Goal: Check status: Check status

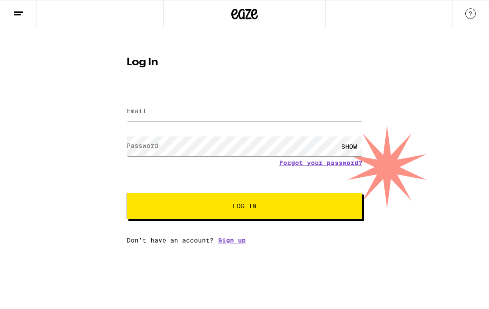
click at [177, 110] on input "Email" at bounding box center [245, 112] width 236 height 20
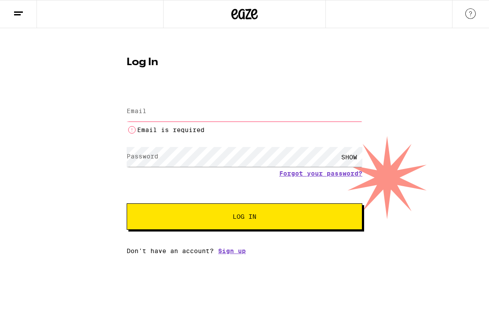
click at [185, 109] on input "Email" at bounding box center [245, 112] width 236 height 20
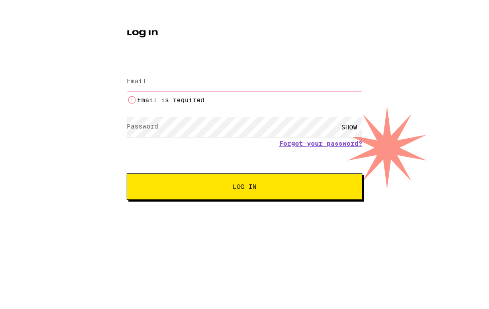
type input "[EMAIL_ADDRESS][DOMAIN_NAME]"
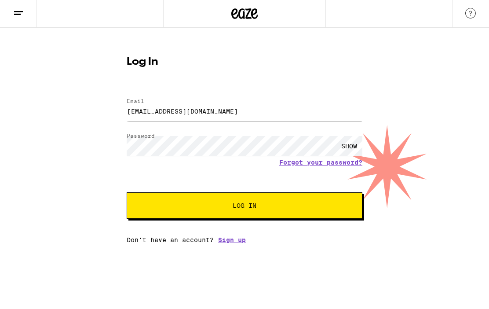
click at [349, 145] on div "SHOW" at bounding box center [349, 146] width 26 height 20
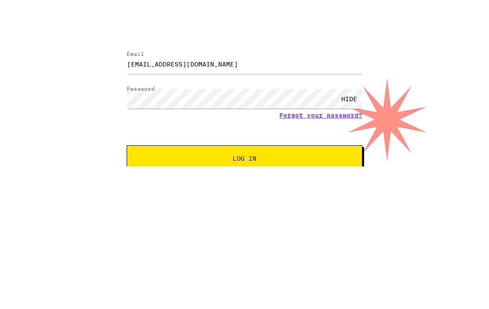
click at [325, 159] on link "Forgot your password?" at bounding box center [320, 162] width 83 height 7
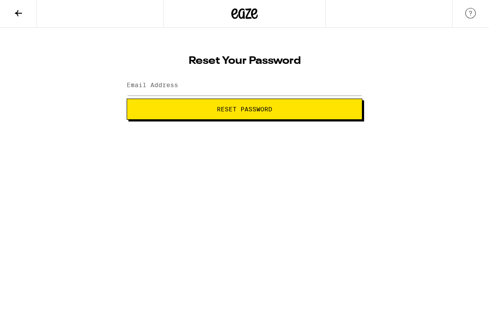
click at [215, 79] on input "Email Address" at bounding box center [245, 86] width 236 height 20
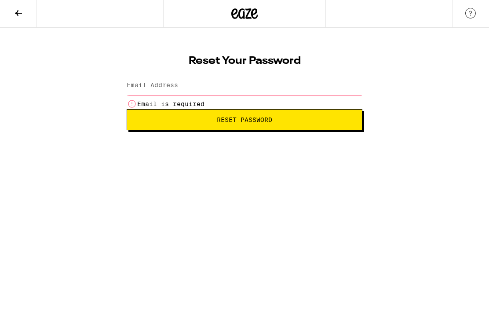
click at [184, 88] on input "Email Address" at bounding box center [245, 86] width 236 height 20
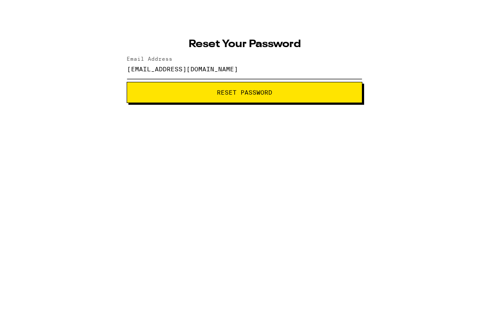
type input "mlouisiana71@gmail.com"
click at [258, 106] on span "Reset Password" at bounding box center [244, 109] width 55 height 6
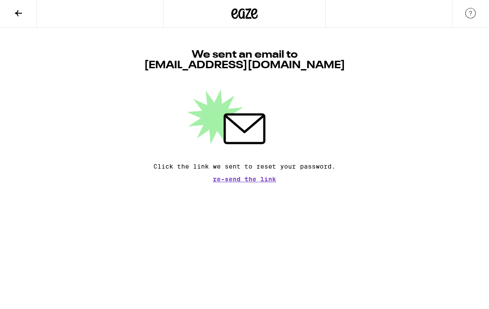
click at [244, 163] on p "Click the link we sent to reset your password." at bounding box center [244, 166] width 182 height 7
click at [240, 174] on div "We sent an email to mlouisiana71@gmail.com Click the link we sent to reset your…" at bounding box center [245, 116] width 236 height 132
click at [237, 182] on html "We sent an email to mlouisiana71@gmail.com Click the link we sent to reset your…" at bounding box center [244, 91] width 489 height 182
click at [243, 182] on span "Re-send the link" at bounding box center [244, 179] width 63 height 6
click at [232, 134] on icon at bounding box center [245, 129] width 40 height 29
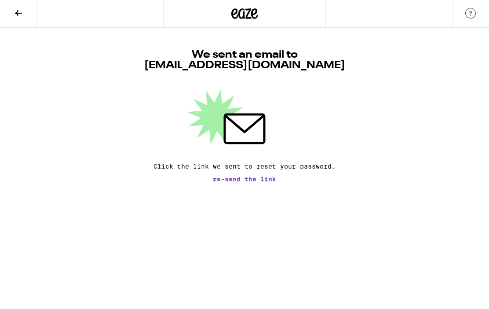
click at [213, 180] on span "Re-send the link" at bounding box center [244, 179] width 63 height 6
click at [236, 90] on div at bounding box center [245, 117] width 236 height 55
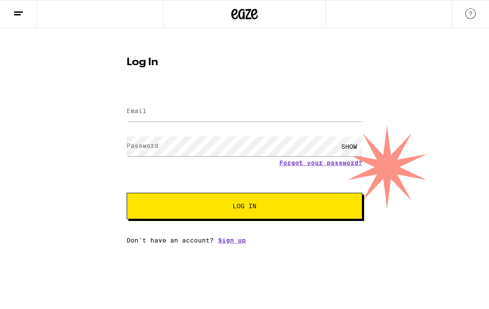
click at [167, 107] on input "Email" at bounding box center [245, 112] width 236 height 20
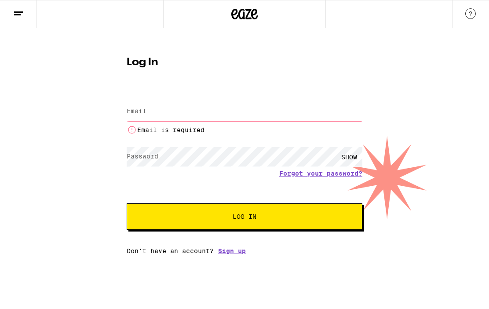
type input "mlouisiana71@gmail.com"
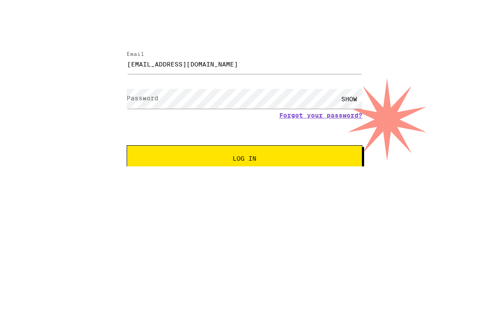
click at [320, 90] on form "Email Email mlouisiana71@gmail.com Password Password SHOW Forgot your password?…" at bounding box center [245, 154] width 236 height 129
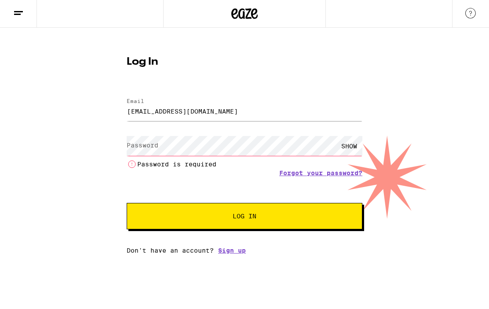
click at [333, 177] on link "Forgot your password?" at bounding box center [320, 173] width 83 height 7
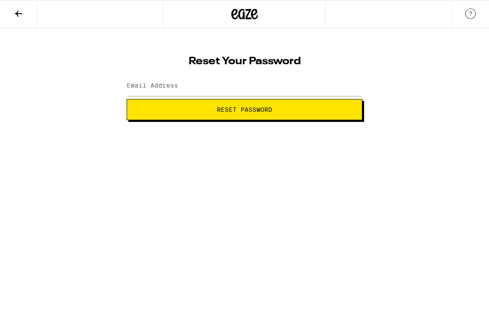
click at [173, 88] on label "Email Address" at bounding box center [152, 85] width 51 height 7
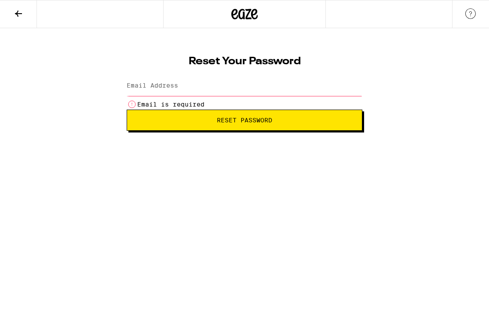
click at [164, 86] on label "Email Address" at bounding box center [152, 85] width 51 height 7
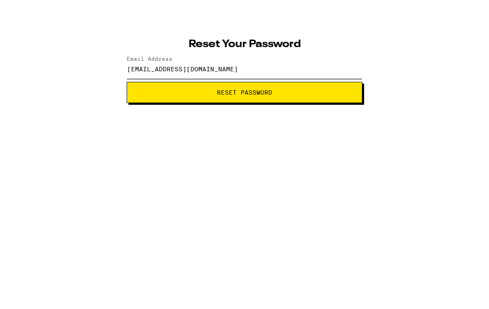
type input "mlouisiana71@gmail.com"
click at [263, 106] on span "Reset Password" at bounding box center [244, 109] width 55 height 6
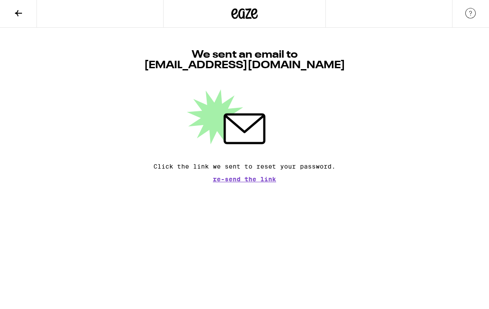
click at [238, 133] on icon at bounding box center [245, 129] width 40 height 29
click at [242, 71] on div "We sent an email to mlouisiana71@gmail.com Click the link we sent to reset your…" at bounding box center [245, 116] width 236 height 132
click at [170, 166] on p "Click the link we sent to reset your password." at bounding box center [244, 166] width 182 height 7
click at [273, 61] on h1 "We sent an email to mlouisiana71@gmail.com" at bounding box center [244, 60] width 201 height 21
click at [22, 7] on button at bounding box center [18, 14] width 37 height 28
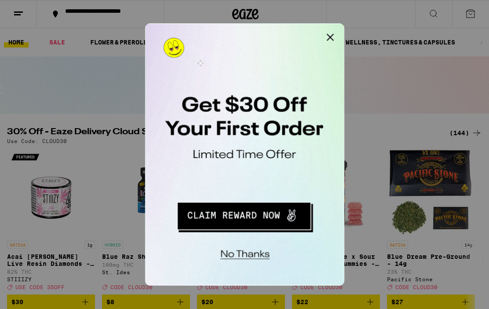
click at [258, 32] on button "Close Modal" at bounding box center [256, 32] width 18 height 18
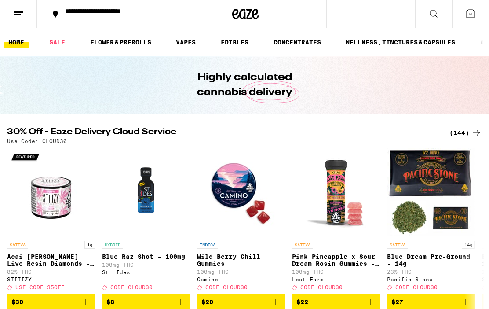
click at [93, 8] on div "**********" at bounding box center [106, 14] width 90 height 12
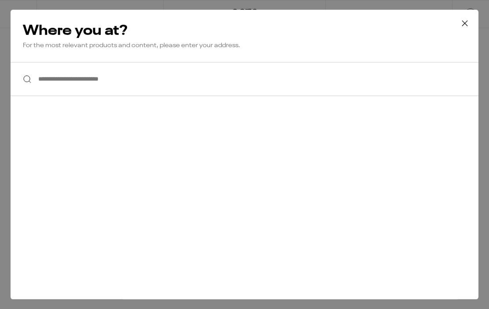
click at [460, 28] on icon at bounding box center [464, 23] width 13 height 13
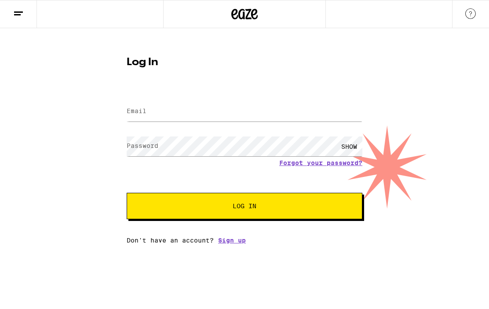
click at [157, 102] on input "Email" at bounding box center [245, 112] width 236 height 20
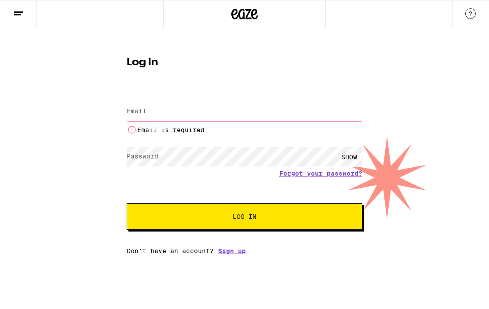
type input "mlouisiana71@gmail.com"
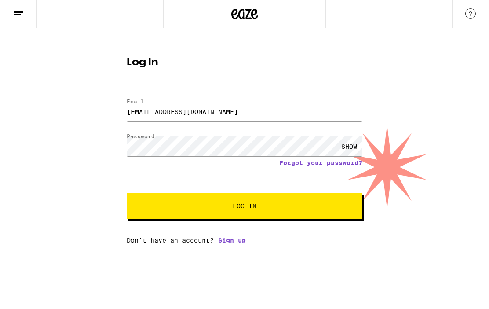
click at [241, 201] on button "Log In" at bounding box center [245, 206] width 236 height 26
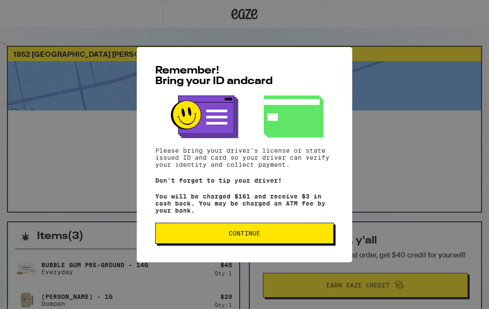
click at [298, 244] on button "Continue" at bounding box center [244, 233] width 179 height 21
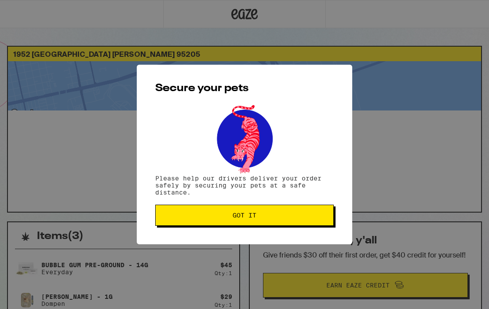
click at [308, 223] on button "Got it" at bounding box center [244, 214] width 179 height 21
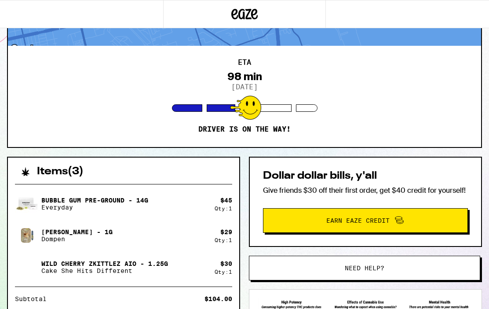
scroll to position [62, 0]
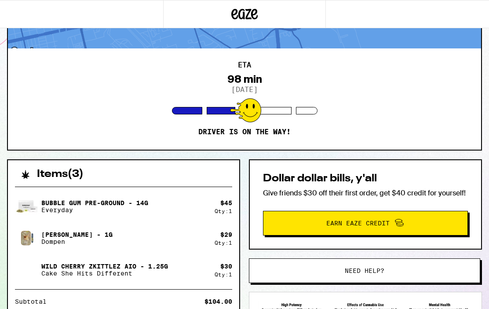
click at [350, 87] on div "ETA 98 min 9/25/2025 Driver is on the way!" at bounding box center [244, 98] width 473 height 101
click at [348, 88] on div "ETA 98 min 9/25/2025 Driver is on the way!" at bounding box center [244, 98] width 473 height 101
click at [294, 118] on div "ETA 98 min 9/25/2025 Driver is on the way!" at bounding box center [244, 98] width 473 height 101
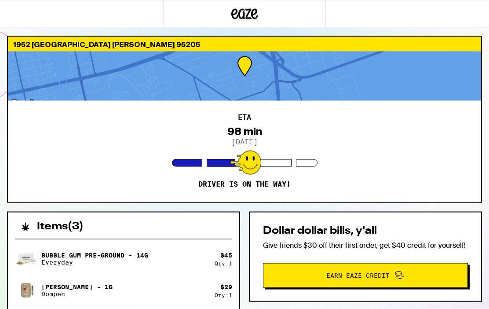
scroll to position [0, 0]
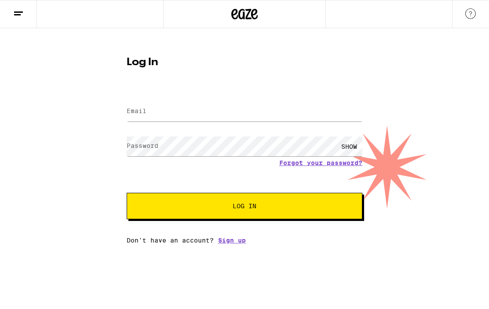
click at [274, 206] on span "Log In" at bounding box center [244, 206] width 164 height 6
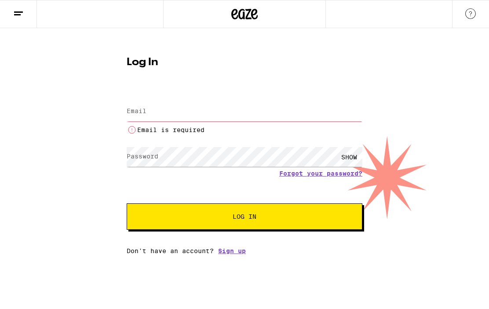
type input "mlouisiana71@gmail.com"
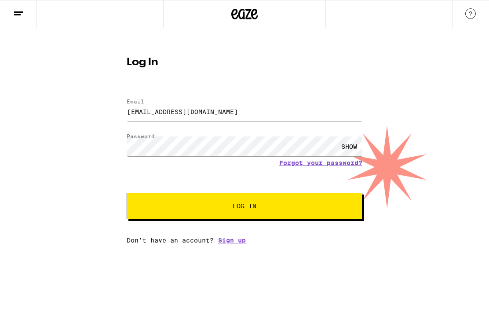
click at [340, 210] on button "Log In" at bounding box center [245, 206] width 236 height 26
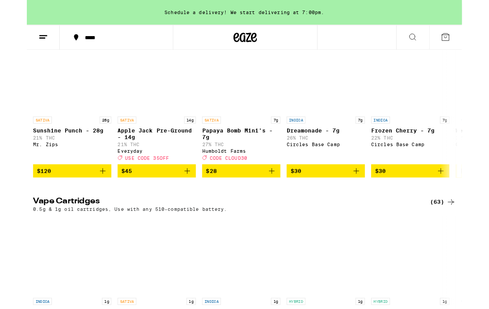
scroll to position [1127, 0]
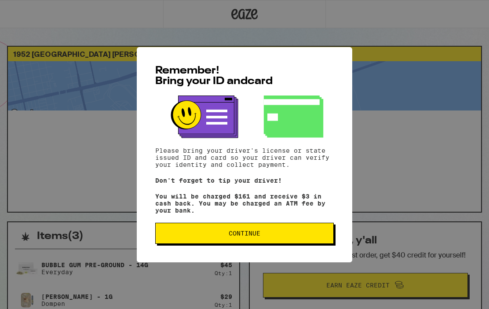
click at [294, 236] on span "Continue" at bounding box center [245, 233] width 164 height 6
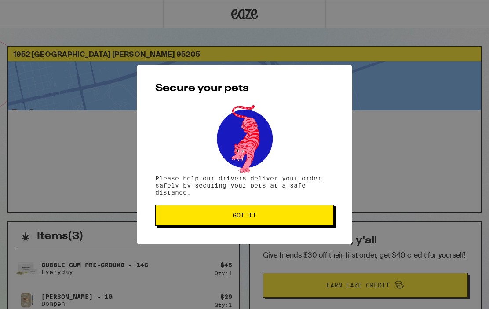
click at [286, 224] on button "Got it" at bounding box center [244, 214] width 179 height 21
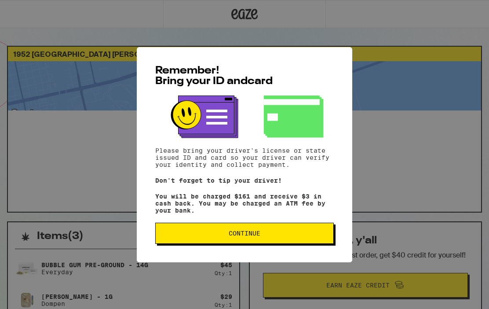
click at [264, 231] on button "Continue" at bounding box center [244, 233] width 179 height 21
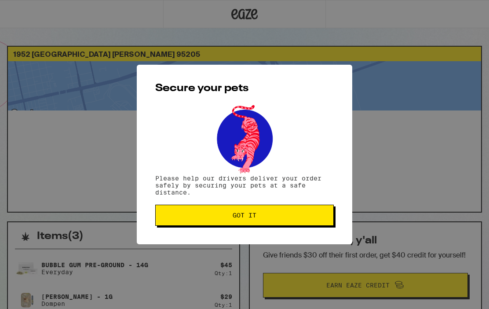
click at [272, 215] on span "Got it" at bounding box center [245, 215] width 164 height 6
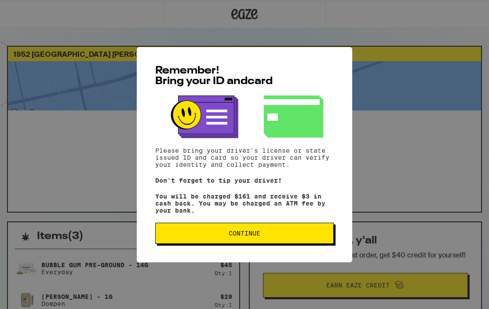
click at [274, 236] on span "Continue" at bounding box center [245, 233] width 164 height 6
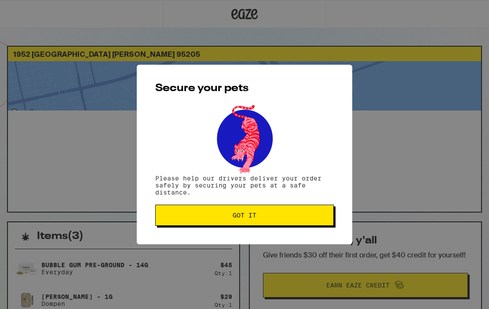
click at [304, 224] on button "Got it" at bounding box center [244, 214] width 179 height 21
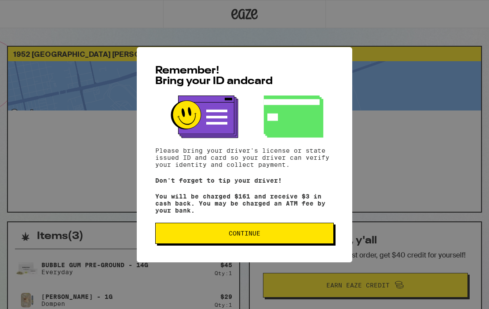
click at [277, 233] on button "Continue" at bounding box center [244, 233] width 179 height 21
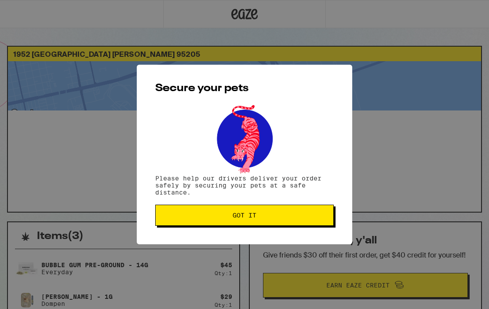
click at [270, 218] on span "Got it" at bounding box center [245, 215] width 164 height 6
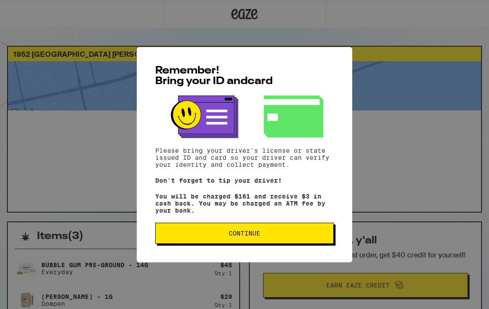
click at [306, 232] on button "Continue" at bounding box center [244, 233] width 179 height 21
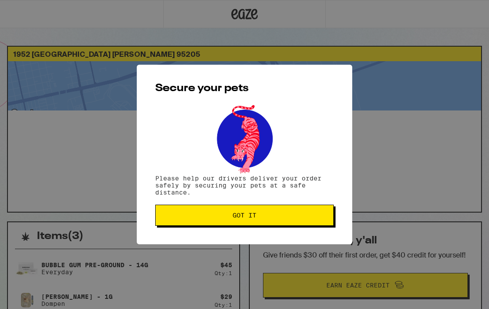
click at [318, 218] on span "Got it" at bounding box center [245, 215] width 164 height 6
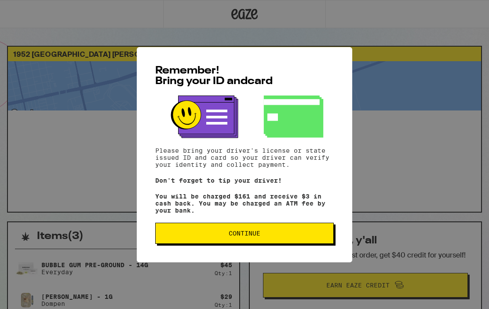
click at [284, 258] on div "Remember! Bring your ID and card Please bring your driver's license or state is…" at bounding box center [244, 154] width 215 height 215
click at [298, 232] on button "Continue" at bounding box center [244, 233] width 179 height 21
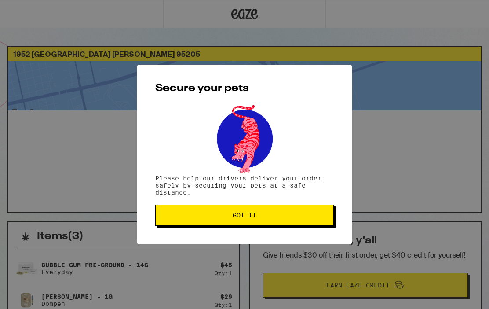
click at [284, 226] on button "Got it" at bounding box center [244, 214] width 179 height 21
click at [267, 217] on span "Got it" at bounding box center [245, 215] width 164 height 6
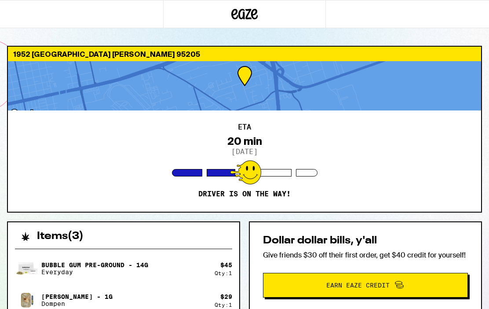
click at [431, 282] on span "Earn Eaze Credit" at bounding box center [366, 284] width 192 height 11
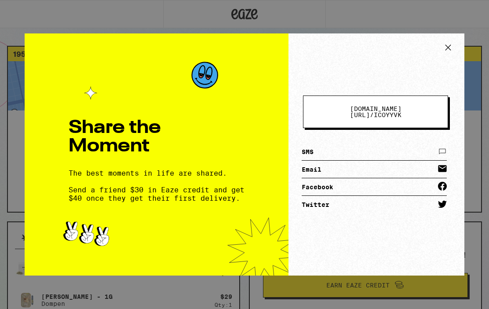
click at [451, 47] on icon at bounding box center [447, 47] width 13 height 13
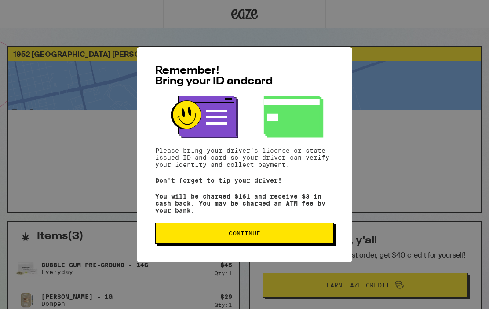
click at [297, 236] on span "Continue" at bounding box center [245, 233] width 164 height 6
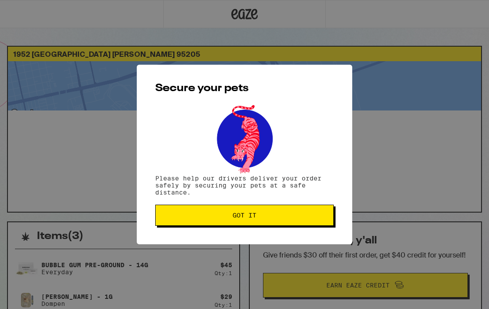
click at [307, 223] on button "Got it" at bounding box center [244, 214] width 179 height 21
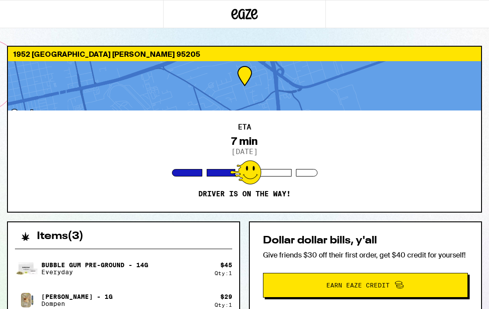
click at [309, 88] on div at bounding box center [244, 85] width 473 height 49
click at [289, 127] on div "ETA 7 min 9/25/2025 Driver is on the way!" at bounding box center [244, 160] width 473 height 101
click at [384, 197] on div "ETA 7 min 9/25/2025 Driver is on the way!" at bounding box center [244, 160] width 473 height 101
click at [255, 173] on div at bounding box center [245, 172] width 31 height 24
click at [338, 131] on div "ETA 7 min 9/25/2025 Driver is on the way!" at bounding box center [244, 160] width 473 height 101
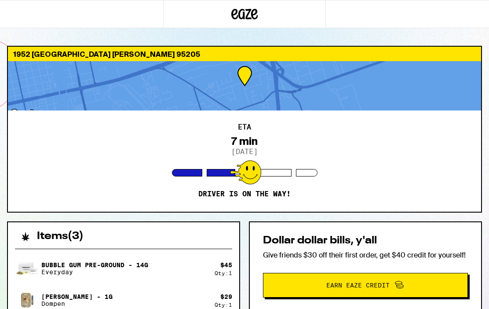
click at [338, 131] on div "ETA 7 min 9/25/2025 Driver is on the way!" at bounding box center [244, 160] width 473 height 101
click at [339, 124] on div "ETA 7 min 9/25/2025 Driver is on the way!" at bounding box center [244, 160] width 473 height 101
click at [338, 124] on div "ETA 7 min 9/25/2025 Driver is on the way!" at bounding box center [244, 160] width 473 height 101
click at [338, 126] on div "ETA 7 min 9/25/2025 Driver is on the way!" at bounding box center [244, 160] width 473 height 101
click at [460, 167] on div "ETA 7 min 9/25/2025 Driver is on the way!" at bounding box center [244, 160] width 473 height 101
